Goal: Task Accomplishment & Management: Use online tool/utility

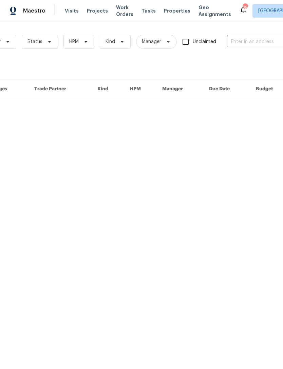
scroll to position [0, 67]
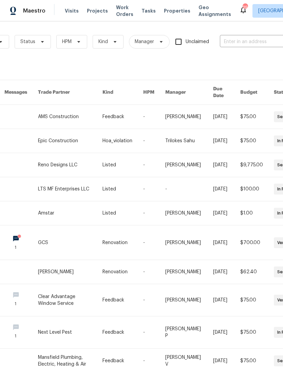
click at [248, 43] on input "text" at bounding box center [254, 42] width 68 height 11
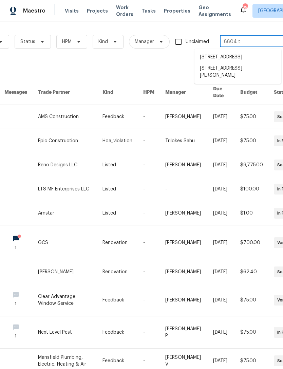
type input "8804 tr"
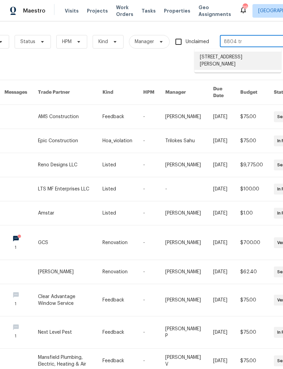
click at [256, 55] on li "[STREET_ADDRESS][PERSON_NAME]" at bounding box center [238, 61] width 87 height 18
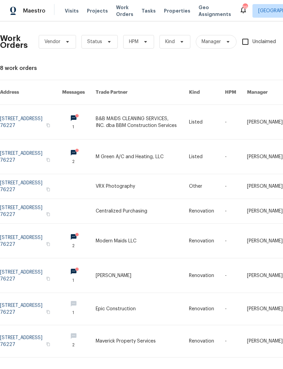
click at [136, 147] on link at bounding box center [142, 157] width 93 height 34
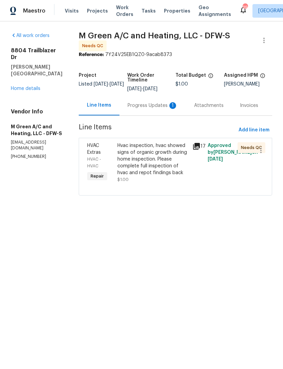
click at [159, 109] on div "Progress Updates 1" at bounding box center [153, 105] width 50 height 7
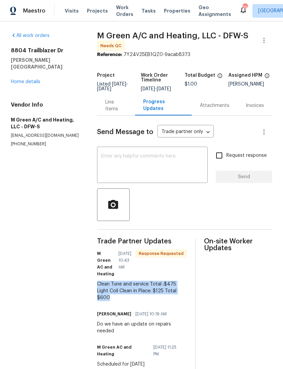
copy div "Clean Tune and service Total :$475 Light Coil Clean in Place: $125 Total $600"
click at [116, 111] on div "Line Items" at bounding box center [116, 106] width 22 height 14
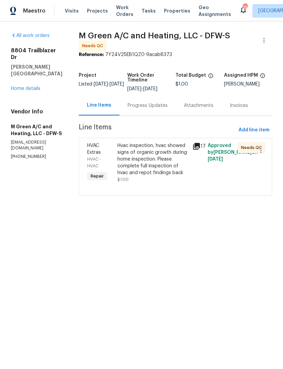
click at [150, 165] on div "Hvac inspection, hvac showed signs of organic growth during home inspection. Pl…" at bounding box center [153, 159] width 71 height 34
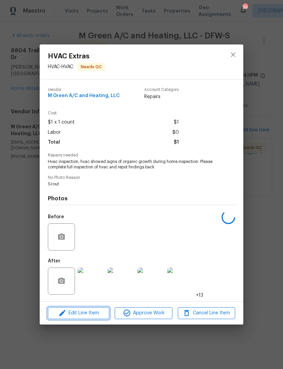
click at [93, 314] on span "Edit Line Item" at bounding box center [78, 313] width 57 height 8
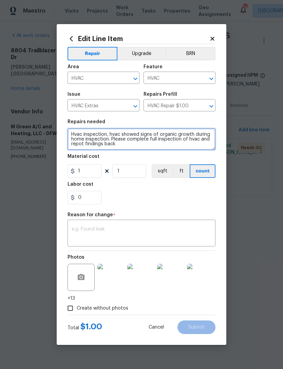
click at [78, 131] on textarea "Hvac inspection, hvac showed signs of organic growth during home inspection. Pl…" at bounding box center [142, 139] width 148 height 22
click at [77, 131] on textarea "Hvac inspection, hvac showed signs of organic growth during home inspection. Pl…" at bounding box center [142, 139] width 148 height 22
click at [76, 129] on textarea "Hvac inspection, hvac showed signs of organic growth during home inspection. Pl…" at bounding box center [142, 139] width 148 height 22
click at [144, 146] on textarea "Hvac inspection, hvac showed signs of organic growth during home inspection. Pl…" at bounding box center [142, 139] width 148 height 22
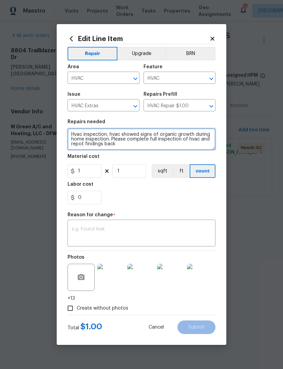
click at [83, 143] on textarea "Hvac inspection, hvac showed signs of organic growth during home inspection. Pl…" at bounding box center [142, 139] width 148 height 22
paste textarea "Clean Tune and service Total :$475 Light Coil Clean in Place: $125 Total $600"
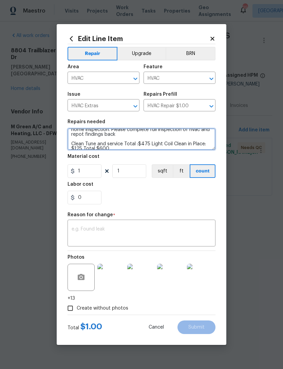
scroll to position [11, 0]
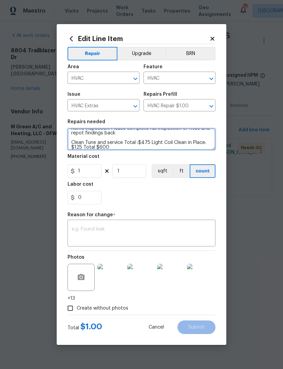
type textarea "Hvac inspection, hvac showed signs of organic growth during home inspection. Pl…"
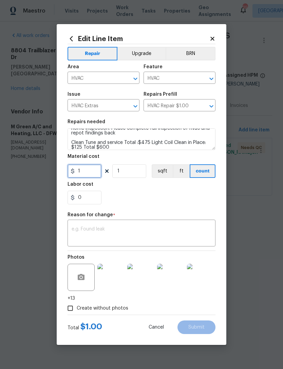
click at [87, 167] on input "1" at bounding box center [85, 171] width 34 height 14
click at [84, 173] on input "1" at bounding box center [85, 171] width 34 height 14
type input "600"
click at [180, 228] on div "Repair Upgrade BRN Area HVAC ​ Feature HVAC ​ Issue HVAC Extras ​ Repairs Prefi…" at bounding box center [142, 179] width 148 height 271
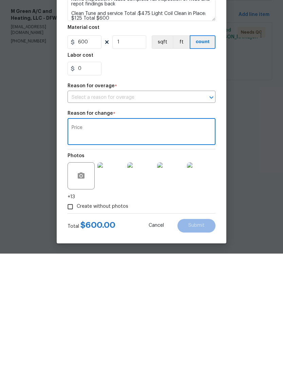
type textarea "Price"
click at [156, 316] on div "Create without photos" at bounding box center [142, 322] width 148 height 13
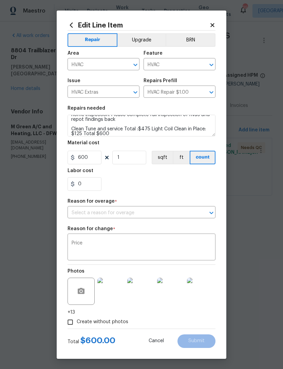
click at [170, 217] on input "text" at bounding box center [132, 213] width 129 height 11
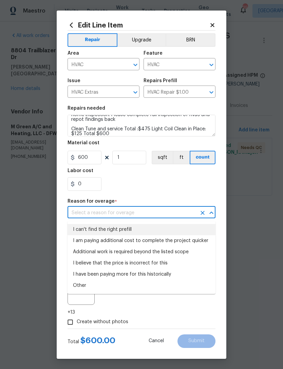
click at [155, 229] on li "I can't find the right prefill" at bounding box center [142, 229] width 148 height 11
type input "I can't find the right prefill"
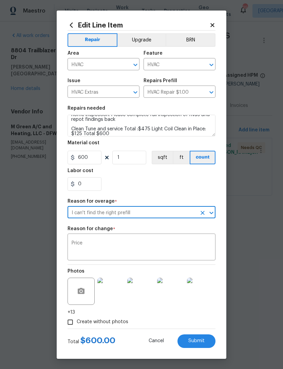
click at [197, 193] on section "Repairs needed Hvac inspection, hvac showed signs of organic growth during home…" at bounding box center [142, 148] width 148 height 93
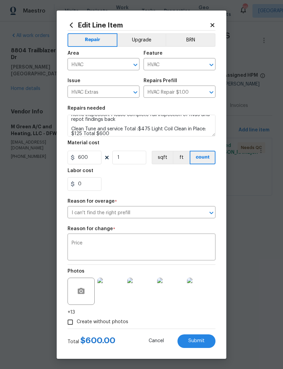
click at [201, 343] on span "Submit" at bounding box center [197, 341] width 16 height 5
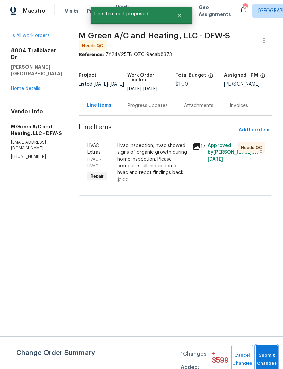
click at [272, 357] on button "Submit Changes" at bounding box center [267, 359] width 22 height 29
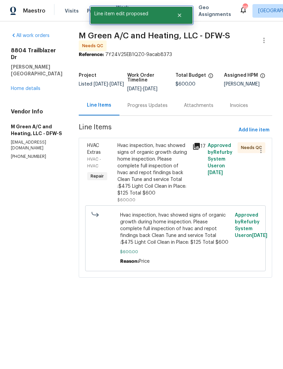
click at [184, 16] on button "Close" at bounding box center [180, 15] width 22 height 14
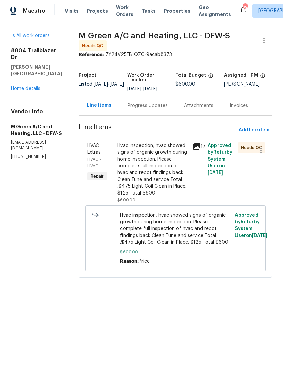
click at [118, 10] on span "Work Orders" at bounding box center [124, 11] width 17 height 14
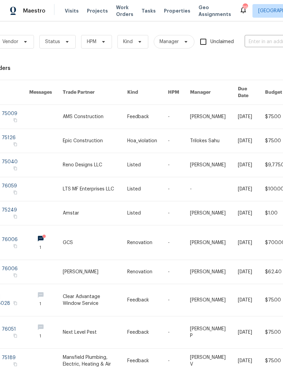
scroll to position [0, 41]
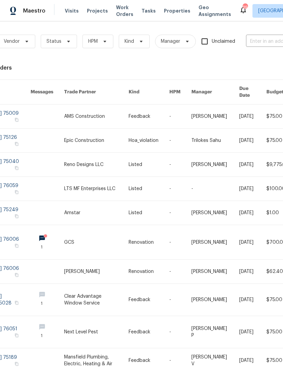
click at [264, 38] on input "text" at bounding box center [280, 41] width 68 height 11
type input "1325 ti"
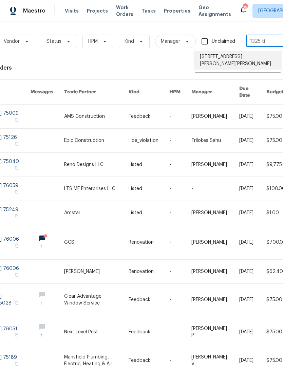
click at [255, 57] on li "[STREET_ADDRESS][PERSON_NAME][PERSON_NAME]" at bounding box center [238, 60] width 87 height 18
